Goal: Navigation & Orientation: Find specific page/section

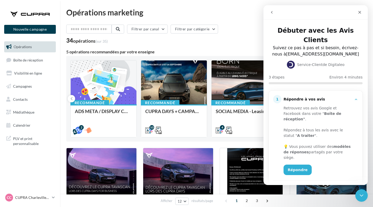
click at [236, 41] on div "34 opérations (sur 35)" at bounding box center [216, 41] width 301 height 7
click at [359, 11] on icon "Fermer" at bounding box center [360, 12] width 3 height 3
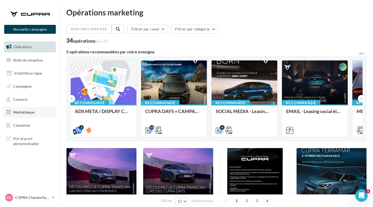
click at [27, 112] on span "Médiathèque" at bounding box center [23, 112] width 21 height 4
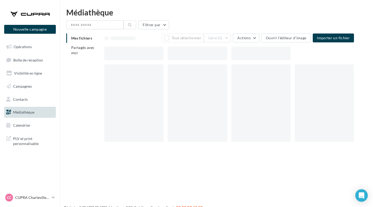
click at [27, 140] on span "PLV et print personnalisable" at bounding box center [33, 140] width 41 height 11
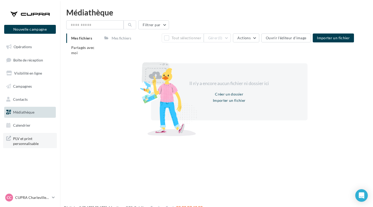
click at [22, 139] on span "PLV et print personnalisable" at bounding box center [33, 140] width 41 height 11
click at [23, 98] on span "Contacts" at bounding box center [20, 99] width 15 height 4
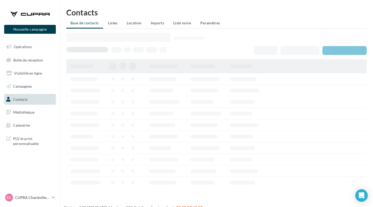
click at [23, 87] on span "Campagnes" at bounding box center [22, 86] width 19 height 4
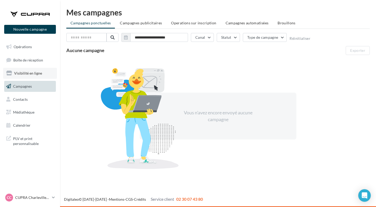
click at [31, 72] on span "Visibilité en ligne" at bounding box center [28, 73] width 28 height 4
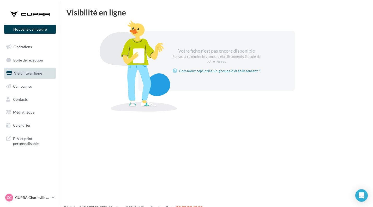
click at [28, 55] on link "Boîte de réception" at bounding box center [30, 59] width 54 height 11
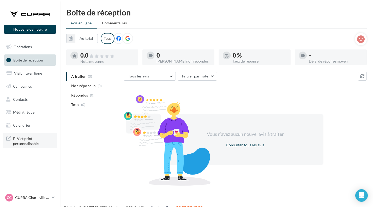
click at [22, 136] on span "PLV et print personnalisable" at bounding box center [33, 140] width 41 height 11
